Goal: Transaction & Acquisition: Purchase product/service

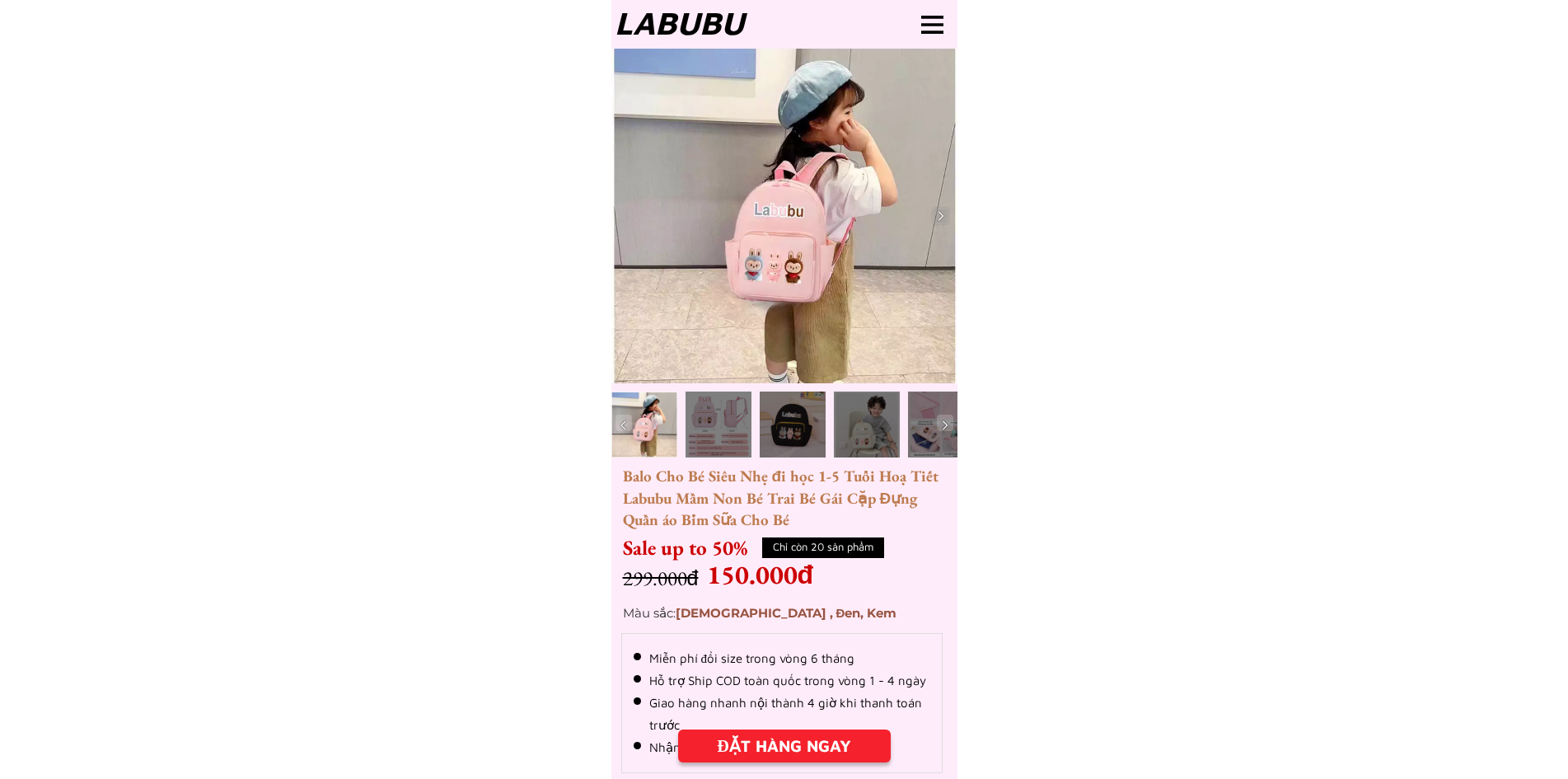
drag, startPoint x: 888, startPoint y: 242, endPoint x: 755, endPoint y: 233, distance: 133.3
click at [683, 246] on div at bounding box center [785, 216] width 346 height 335
click at [943, 212] on img at bounding box center [941, 216] width 17 height 17
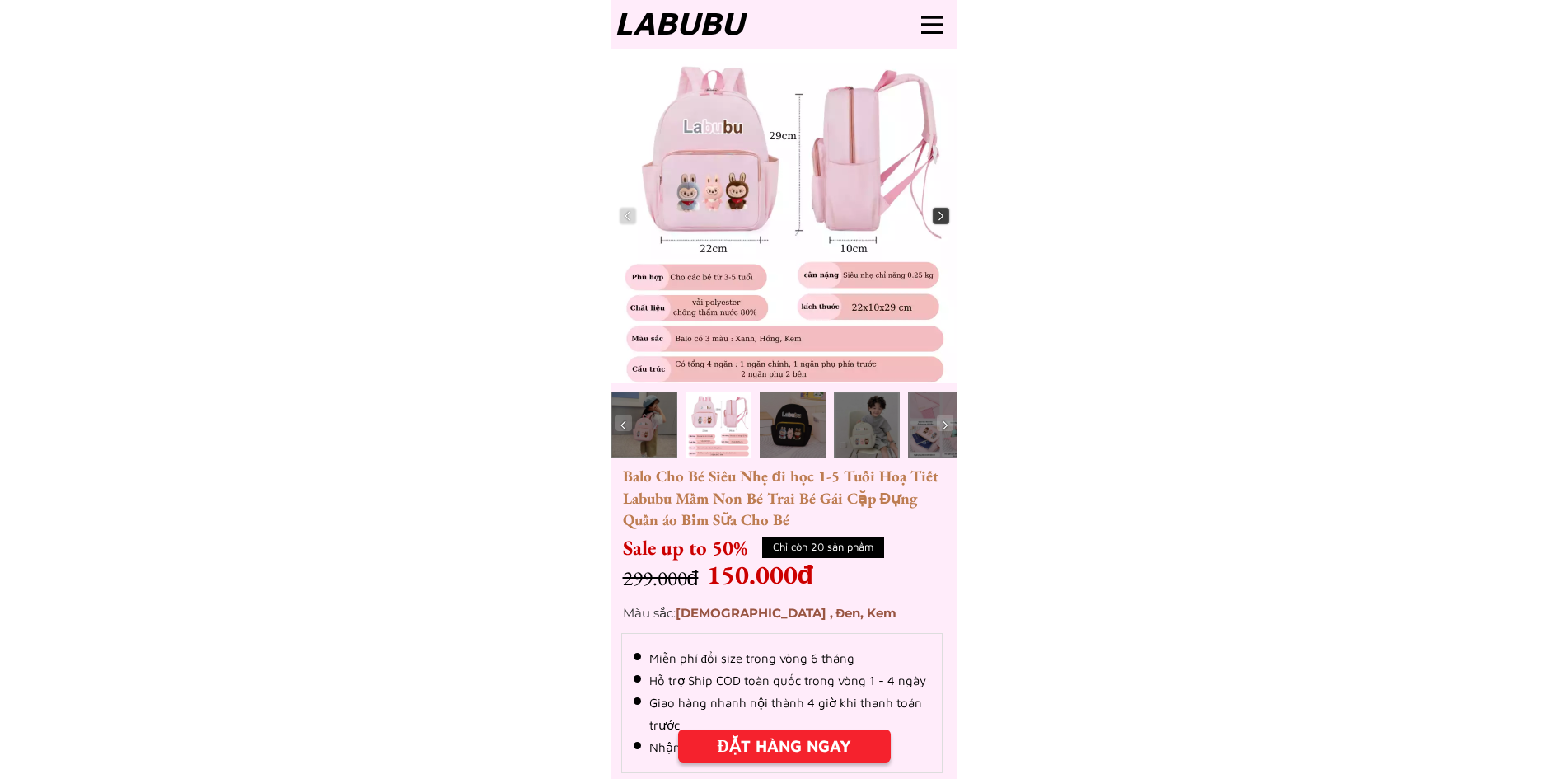
click at [943, 211] on img at bounding box center [941, 216] width 17 height 17
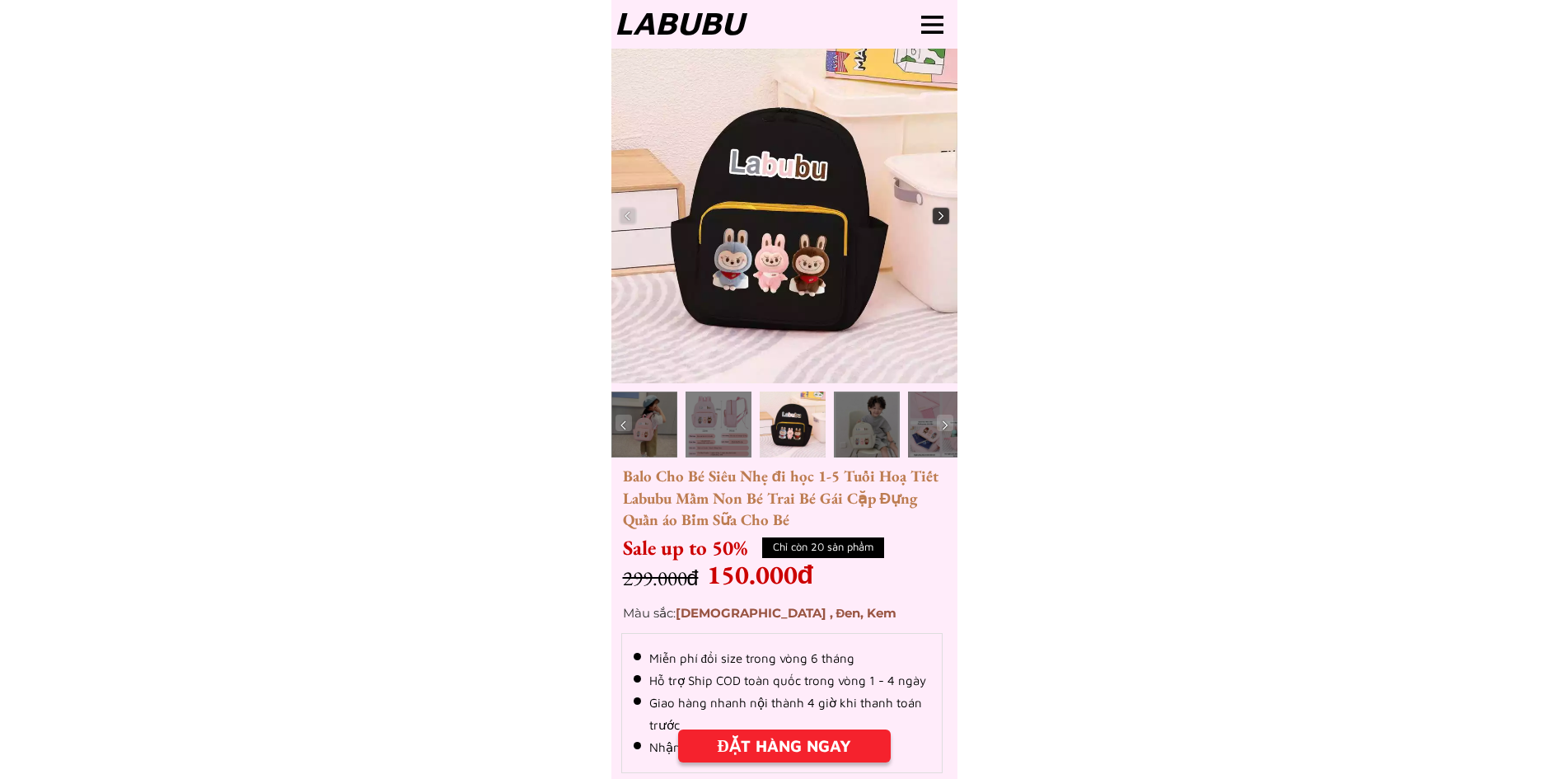
click at [943, 211] on img at bounding box center [941, 216] width 17 height 17
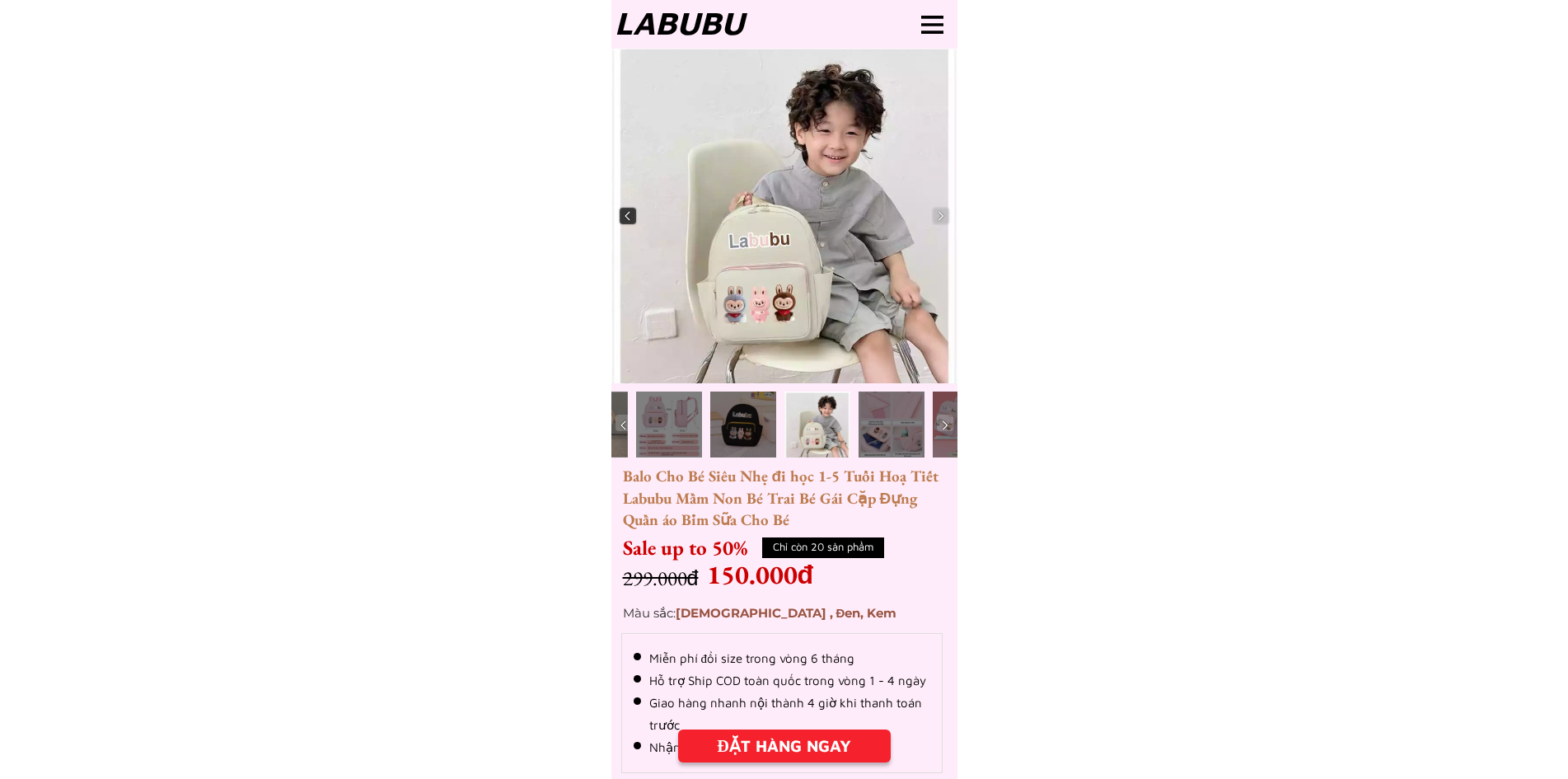
click at [630, 212] on img at bounding box center [627, 216] width 17 height 17
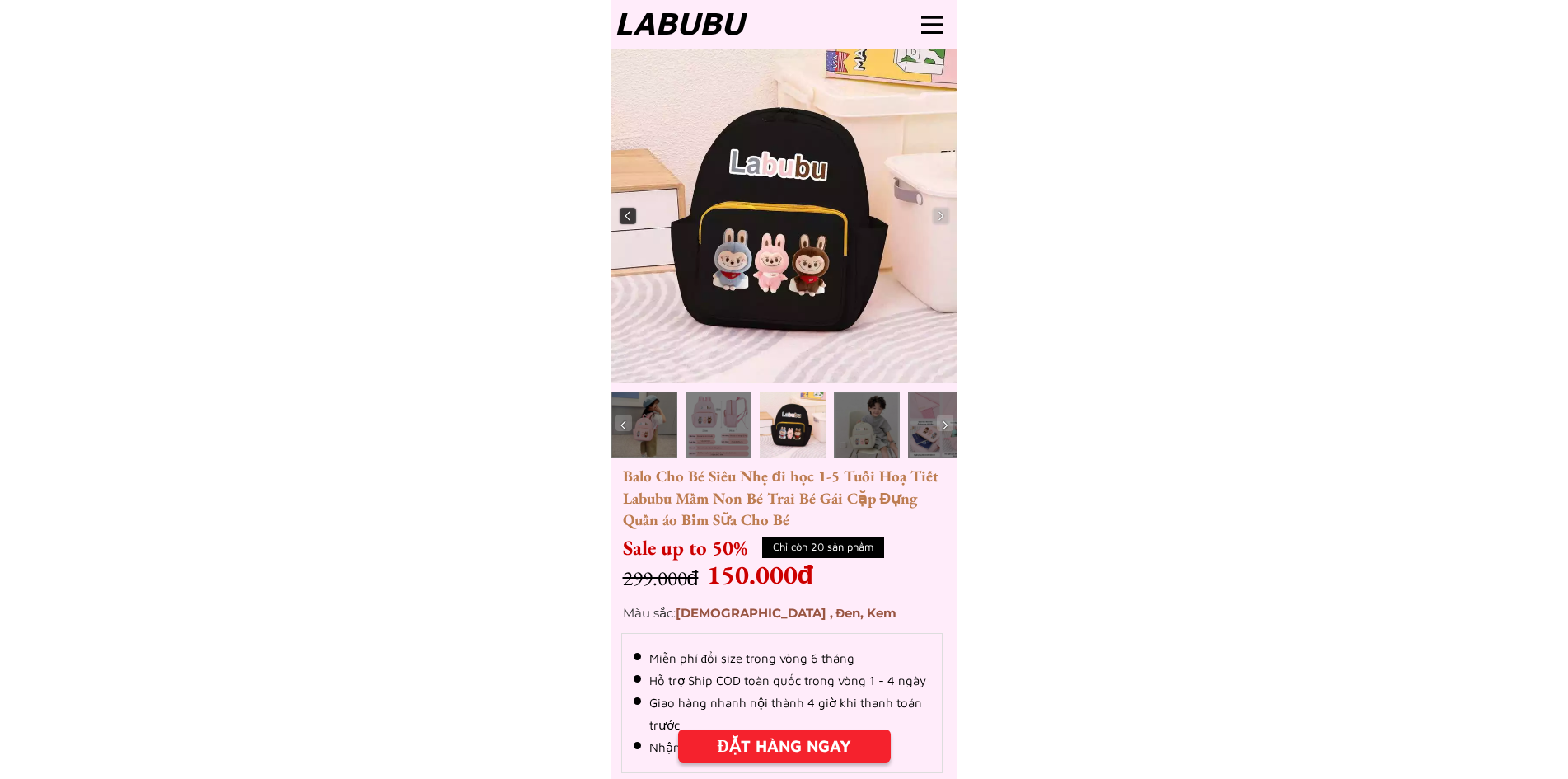
click at [629, 212] on img at bounding box center [627, 216] width 17 height 17
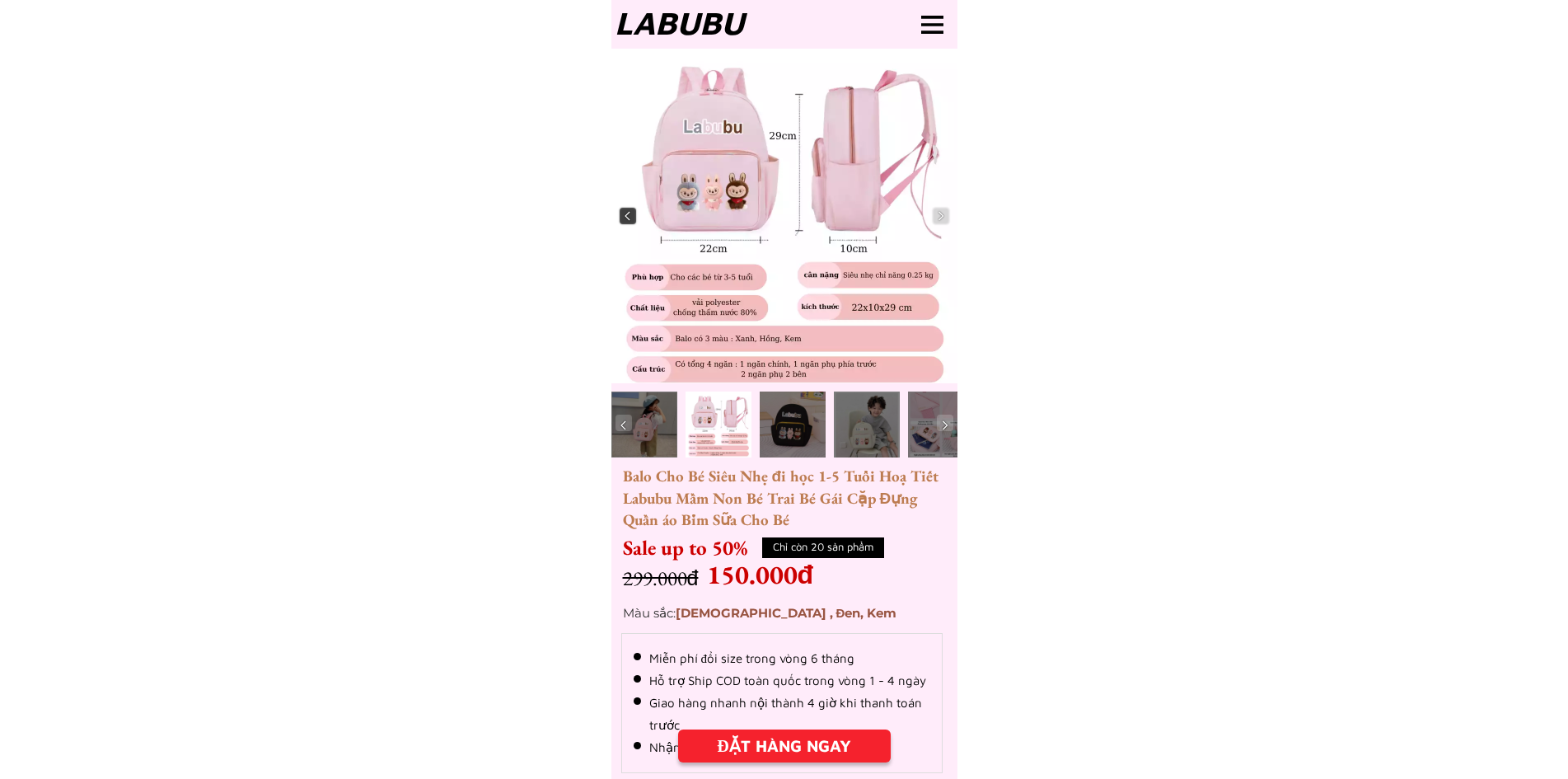
click at [623, 214] on img at bounding box center [627, 216] width 17 height 17
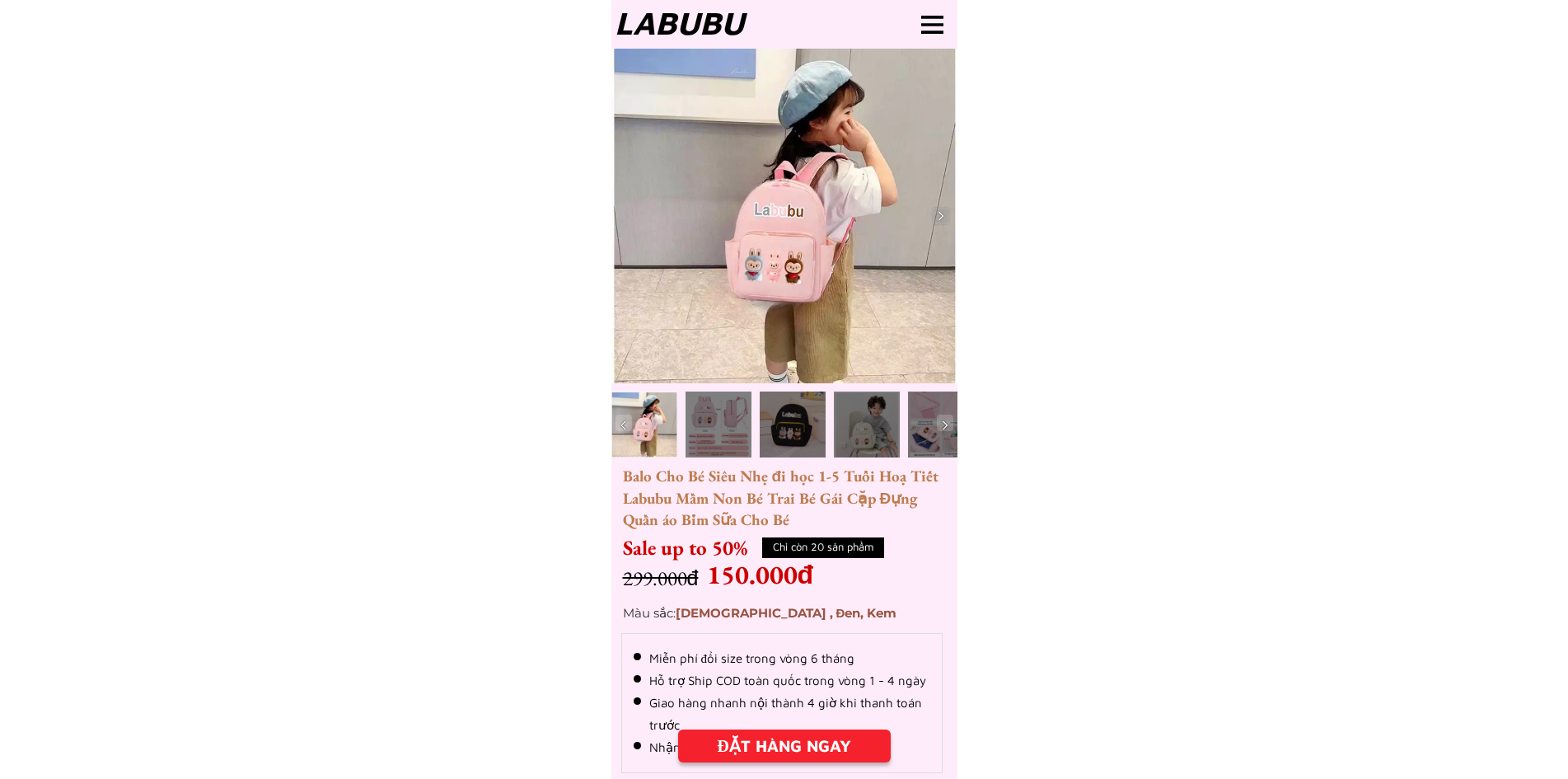
drag, startPoint x: 745, startPoint y: 210, endPoint x: 698, endPoint y: 219, distance: 47.9
drag, startPoint x: 698, startPoint y: 219, endPoint x: 1081, endPoint y: 252, distance: 384.4
